Goal: Book appointment/travel/reservation

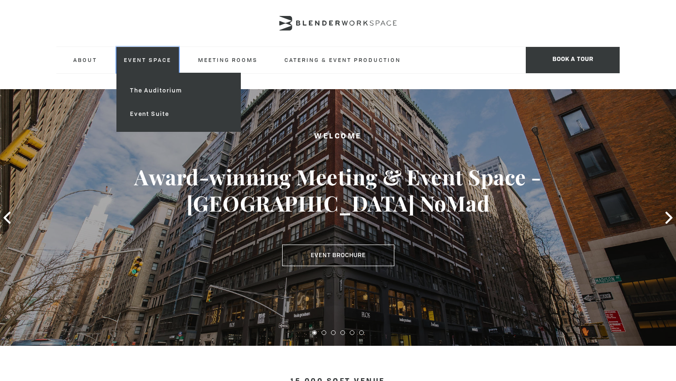
click at [126, 60] on link "Event Space" at bounding box center [147, 60] width 62 height 26
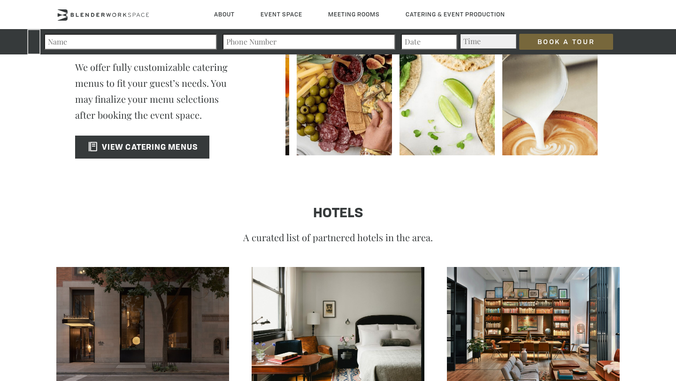
scroll to position [1513, 0]
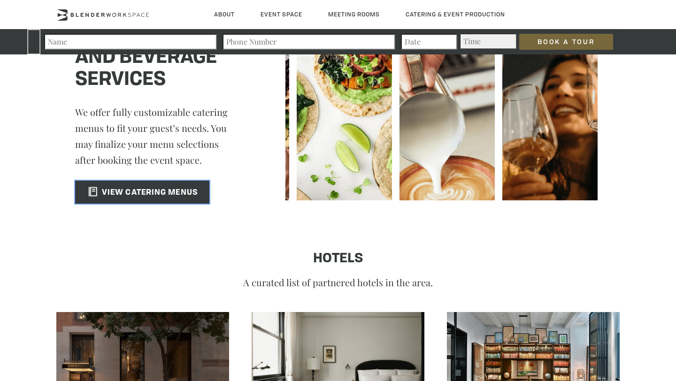
click at [164, 191] on span "VIEW CATERING MENUS" at bounding box center [141, 193] width 114 height 8
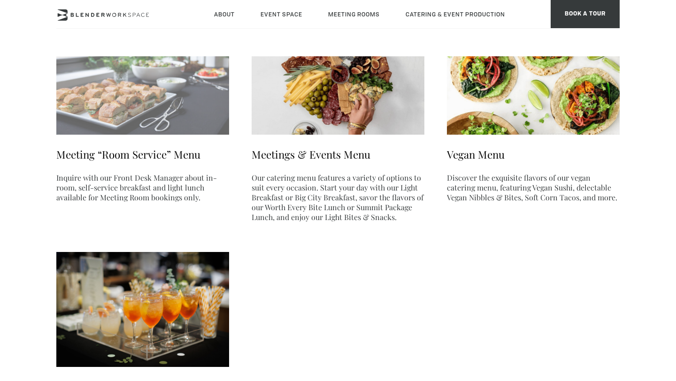
scroll to position [151, 0]
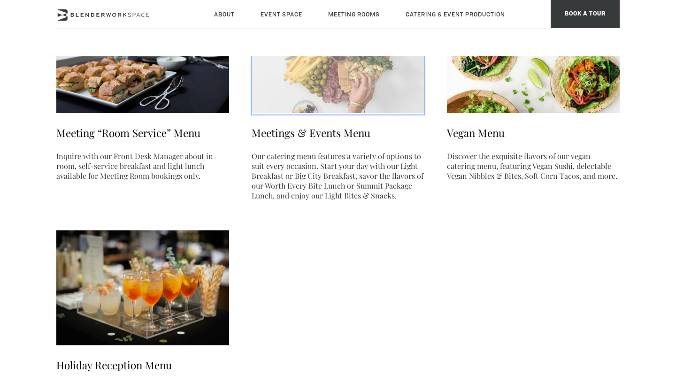
click at [298, 110] on img at bounding box center [337, 55] width 173 height 115
